Goal: Transaction & Acquisition: Subscribe to service/newsletter

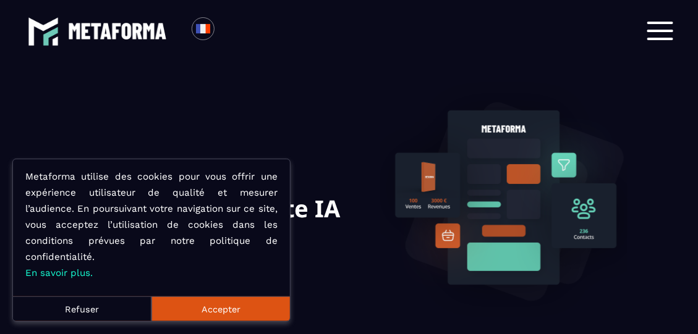
click at [108, 313] on button "Refuser" at bounding box center [82, 309] width 138 height 25
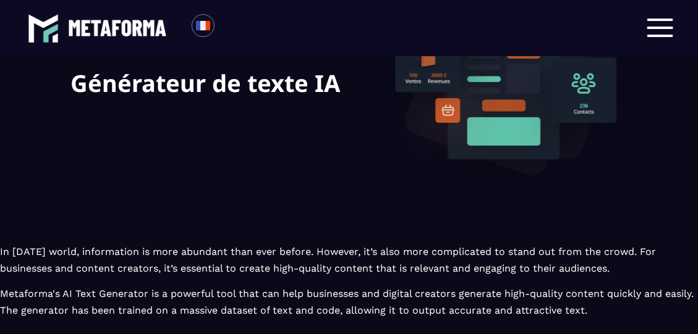
scroll to position [71, 0]
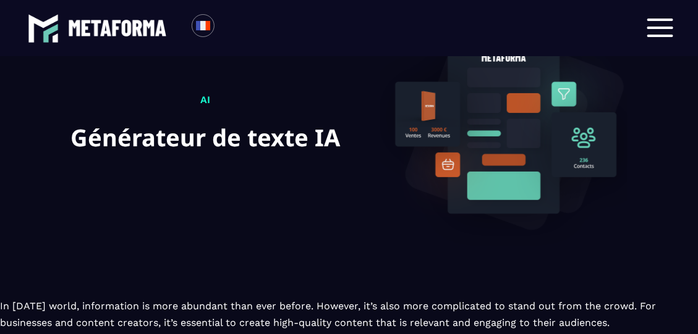
click at [677, 125] on section "AI Générateur de texte IA In today's world, information is more abundant than e…" at bounding box center [349, 188] width 698 height 370
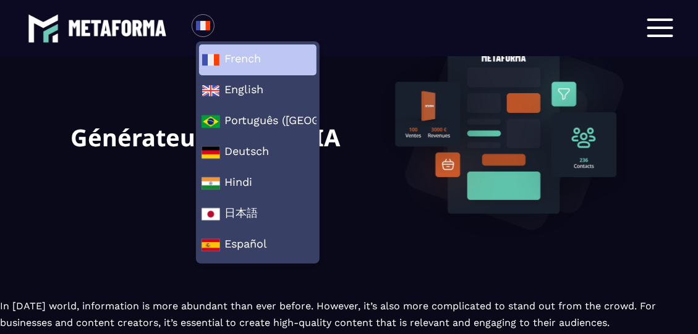
click at [255, 51] on span "French" at bounding box center [257, 60] width 112 height 19
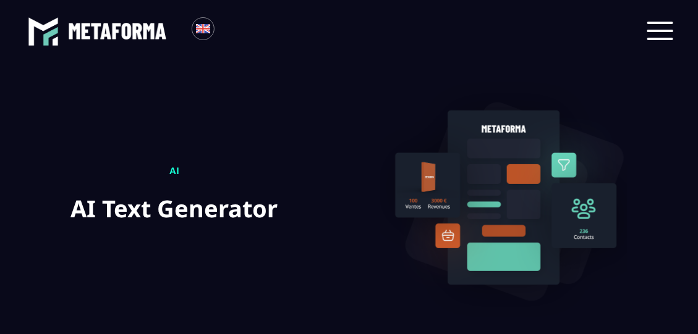
click at [653, 32] on span at bounding box center [660, 31] width 26 height 2
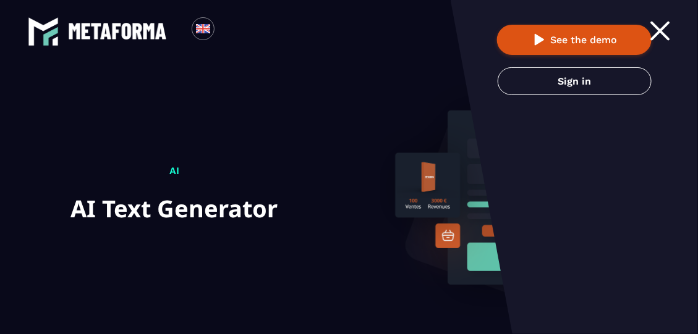
click at [323, 77] on div "AI AI Text Generator" at bounding box center [349, 221] width 556 height 295
click at [664, 27] on span at bounding box center [660, 31] width 20 height 20
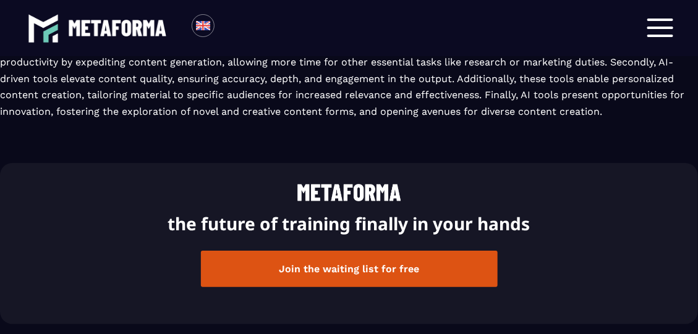
scroll to position [1333, 0]
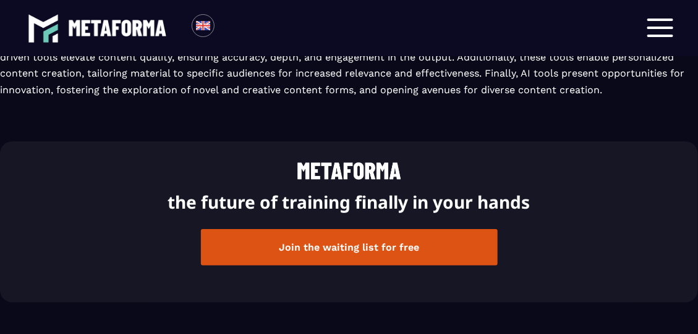
click at [423, 243] on button "Join the waiting list for free" at bounding box center [349, 247] width 297 height 36
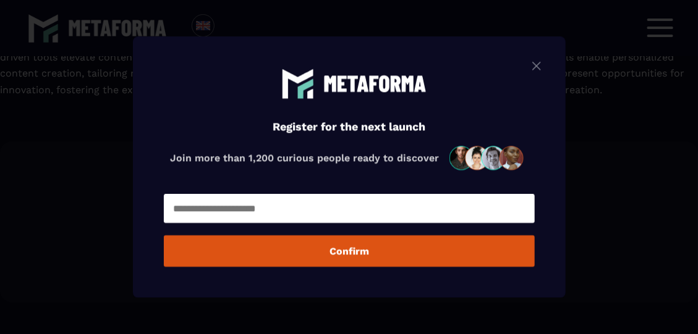
click at [344, 208] on input "Modal window" at bounding box center [349, 208] width 371 height 29
click at [164, 235] on button "Confirm" at bounding box center [349, 251] width 371 height 32
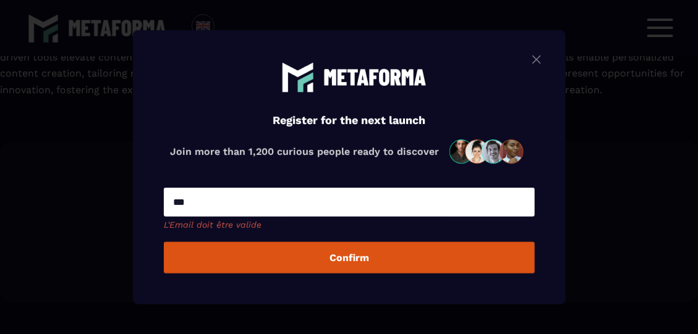
type input "**********"
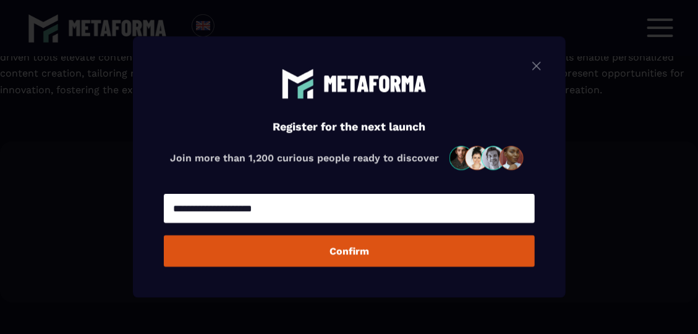
click at [316, 248] on button "Confirm" at bounding box center [349, 251] width 371 height 32
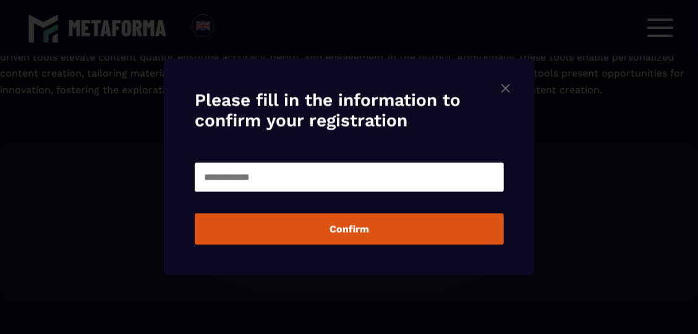
click at [316, 183] on input "Modal window" at bounding box center [349, 176] width 309 height 29
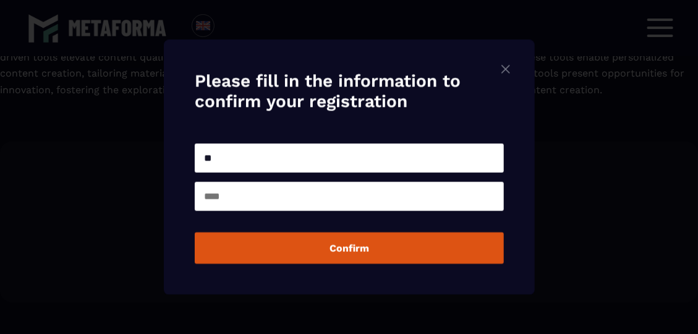
type input "*"
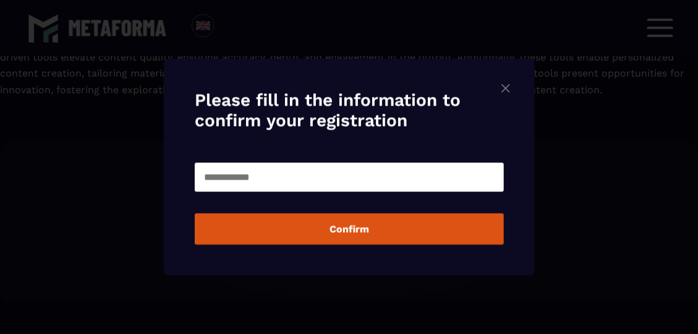
type input "*"
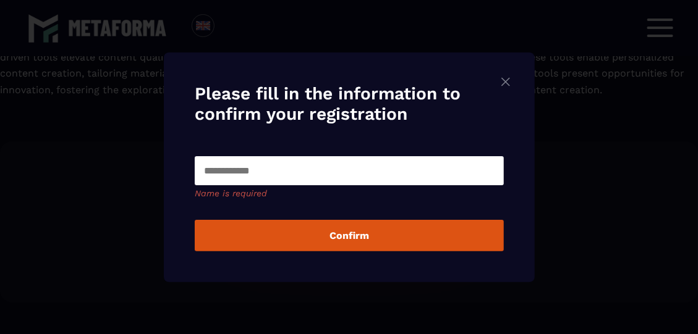
click at [513, 85] on img "Modal window" at bounding box center [505, 81] width 15 height 15
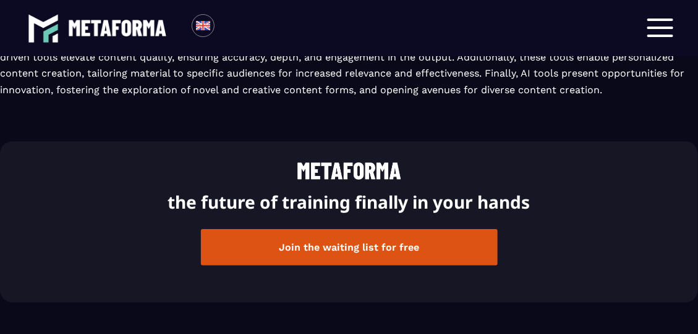
click at [664, 29] on div at bounding box center [660, 28] width 26 height 19
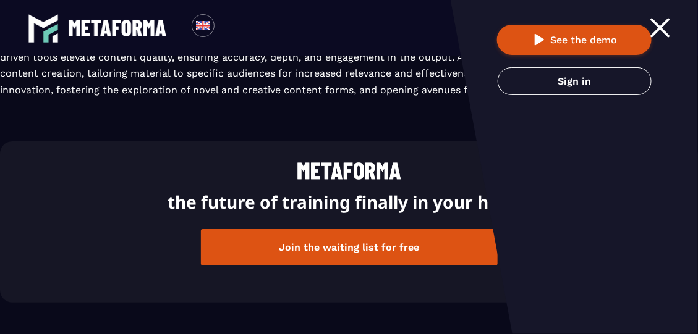
click at [664, 29] on div at bounding box center [660, 28] width 26 height 19
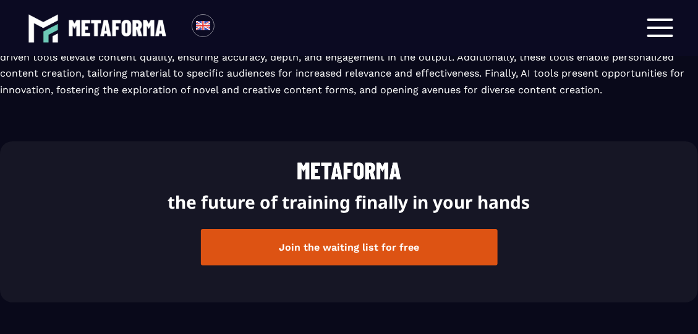
drag, startPoint x: 667, startPoint y: 2, endPoint x: 366, endPoint y: 39, distance: 303.1
click at [366, 39] on div "Loading... Register for the next launch Register for the event Sign in" at bounding box center [349, 28] width 698 height 56
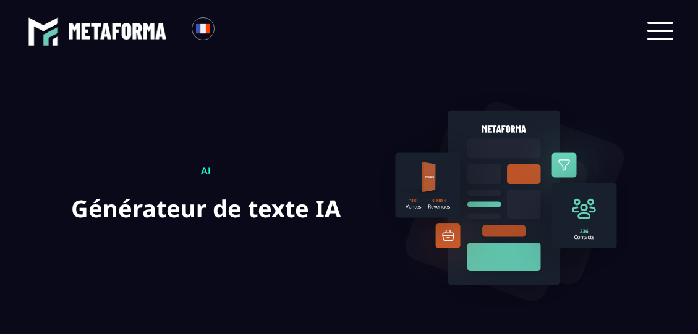
scroll to position [71, 0]
